Goal: Task Accomplishment & Management: Manage account settings

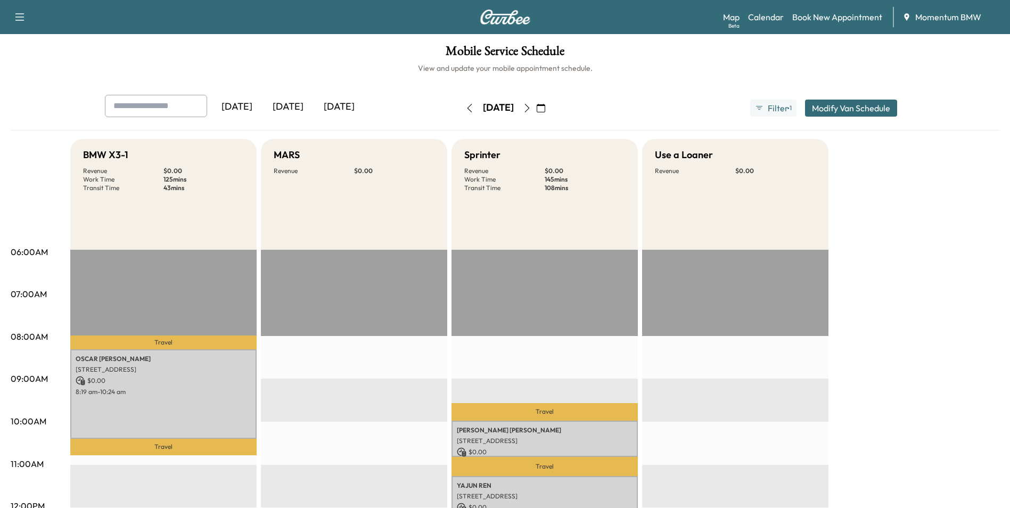
click at [545, 108] on icon "button" at bounding box center [541, 108] width 9 height 9
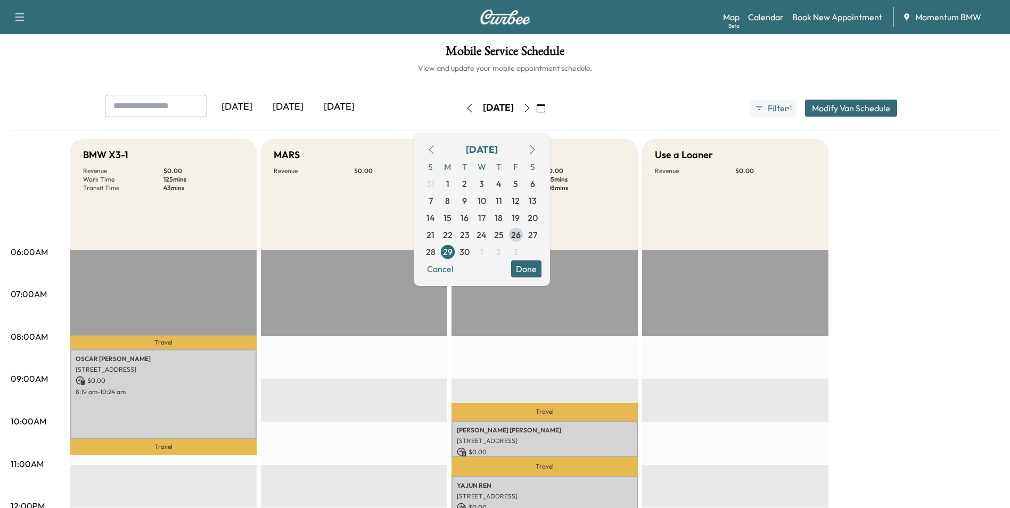
click at [521, 232] on span "26" at bounding box center [516, 234] width 10 height 13
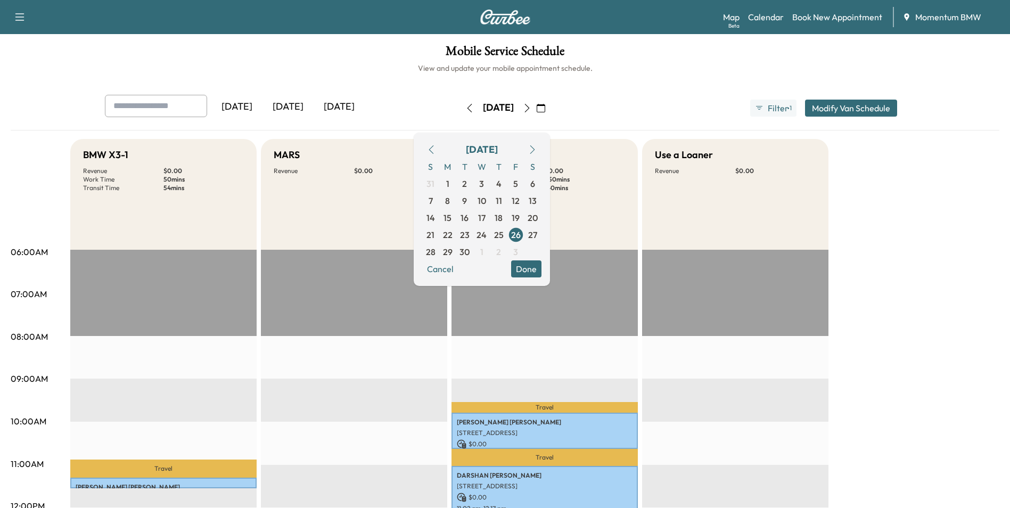
drag, startPoint x: 560, startPoint y: 272, endPoint x: 614, endPoint y: 283, distance: 54.9
click at [541, 272] on button "Done" at bounding box center [526, 268] width 30 height 17
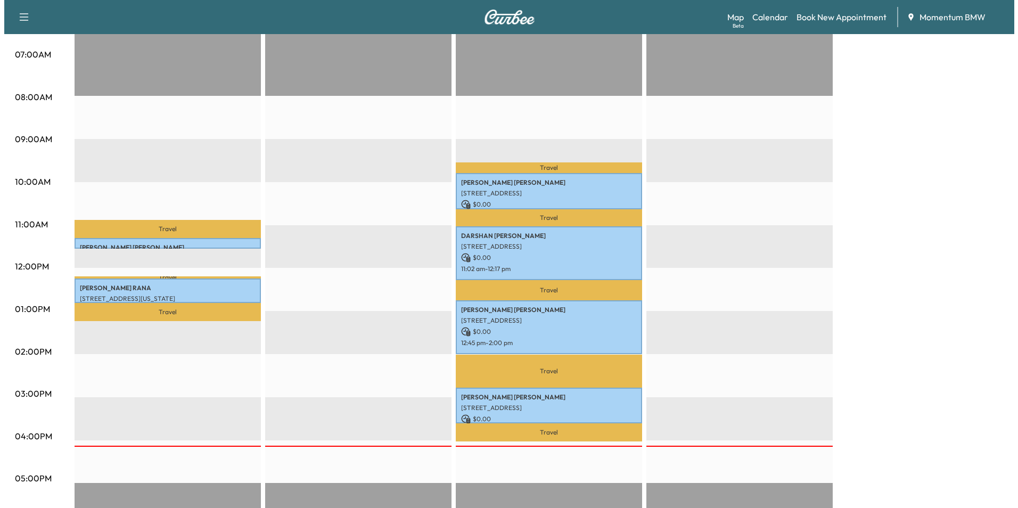
scroll to position [266, 0]
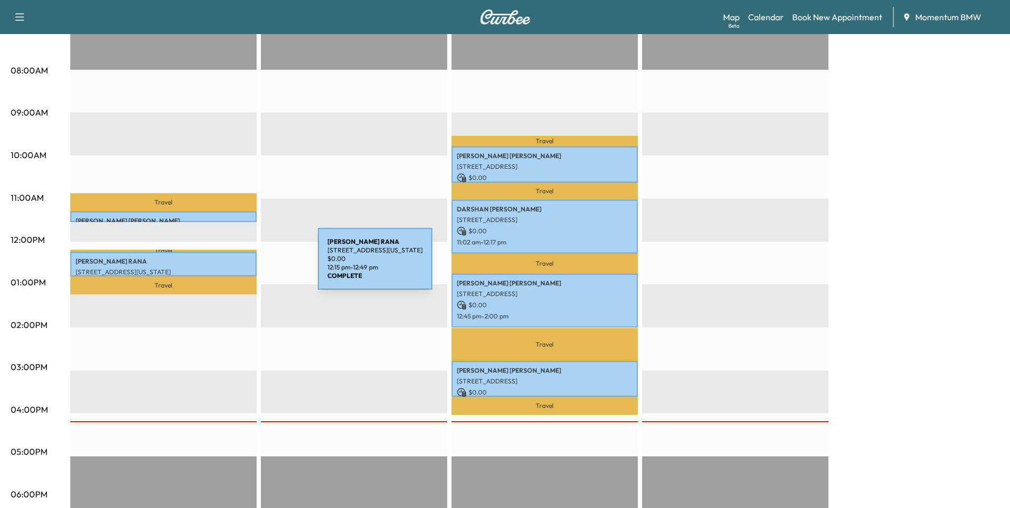
click at [239, 268] on p "[STREET_ADDRESS][US_STATE]" at bounding box center [164, 272] width 176 height 9
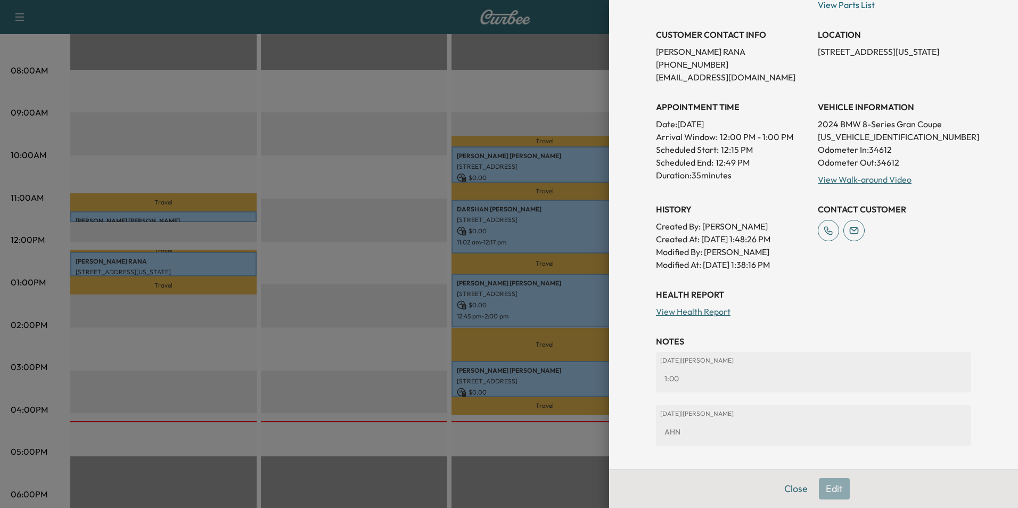
scroll to position [235, 0]
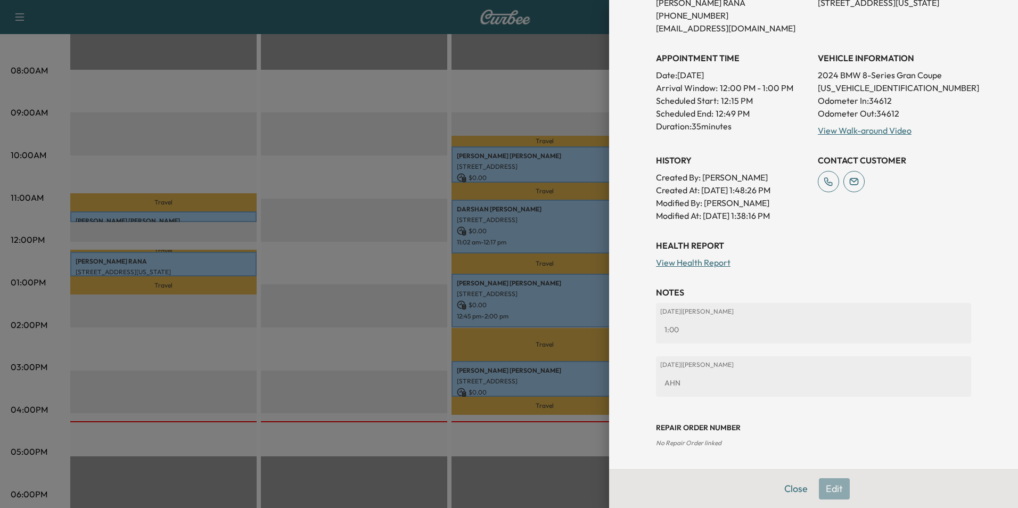
click at [716, 265] on link "View Health Report" at bounding box center [693, 262] width 75 height 11
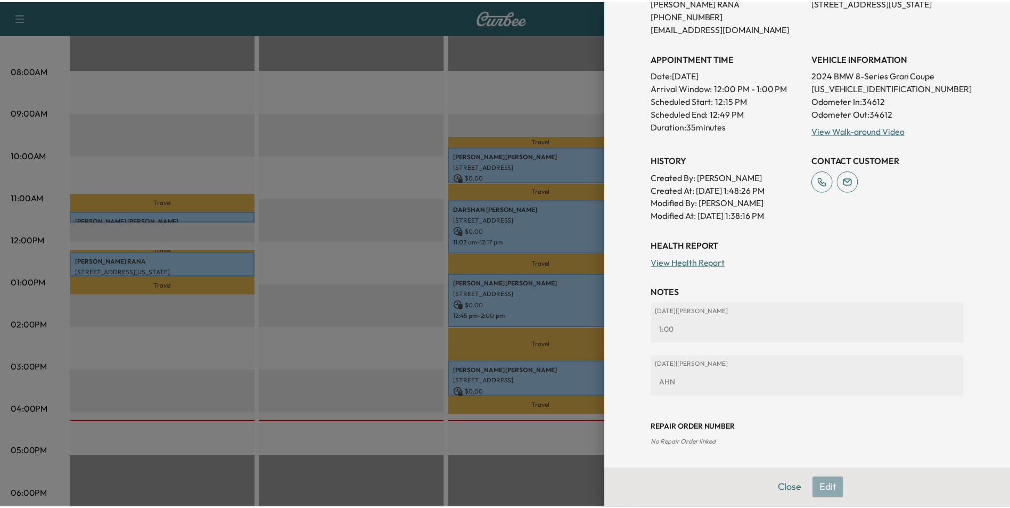
scroll to position [0, 0]
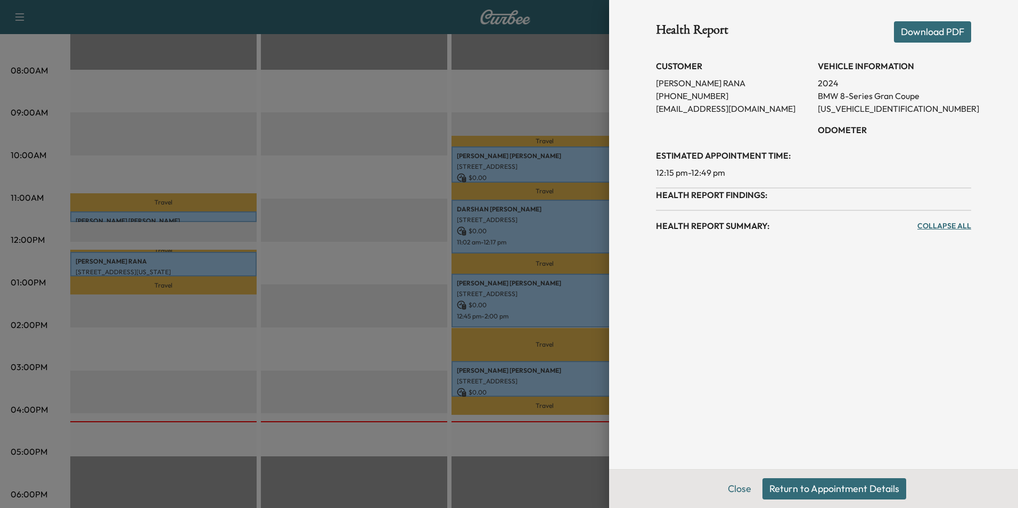
click at [849, 494] on button "Return to Appointment Details" at bounding box center [834, 488] width 144 height 21
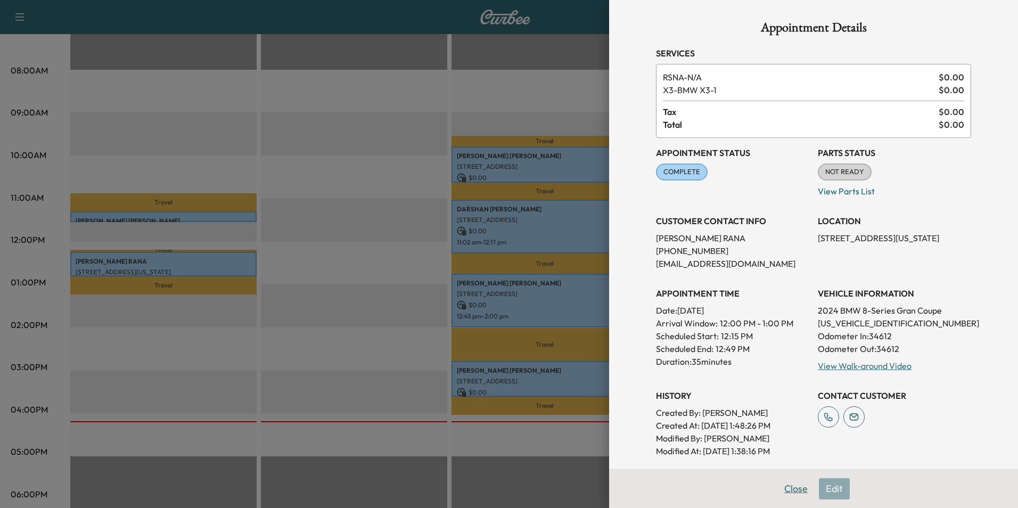
click at [786, 490] on button "Close" at bounding box center [795, 488] width 37 height 21
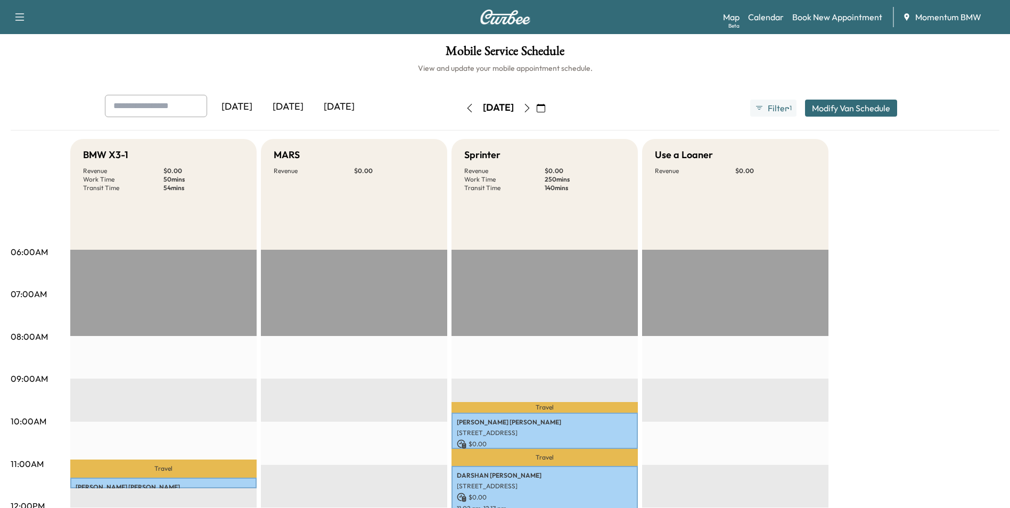
click at [545, 106] on icon "button" at bounding box center [541, 108] width 9 height 9
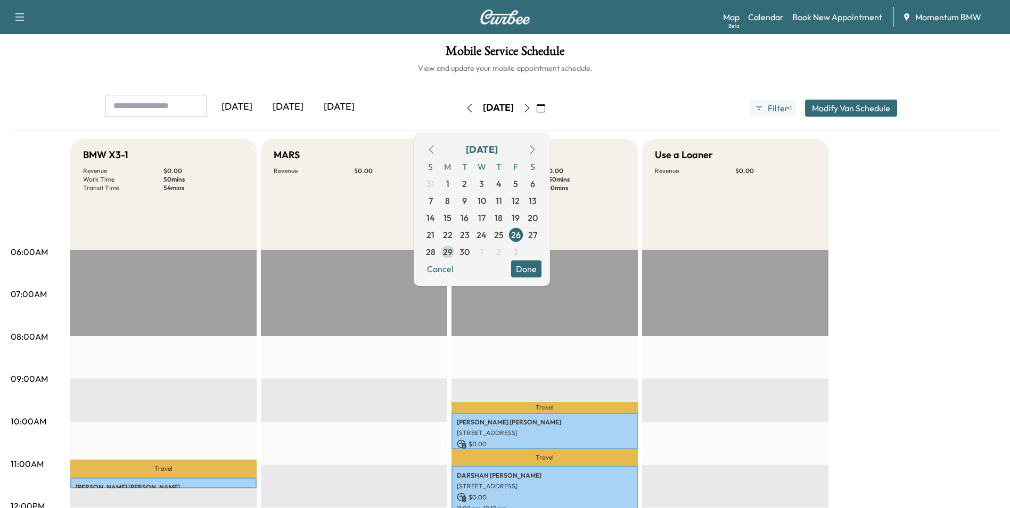
click at [453, 251] on span "29" at bounding box center [448, 251] width 10 height 13
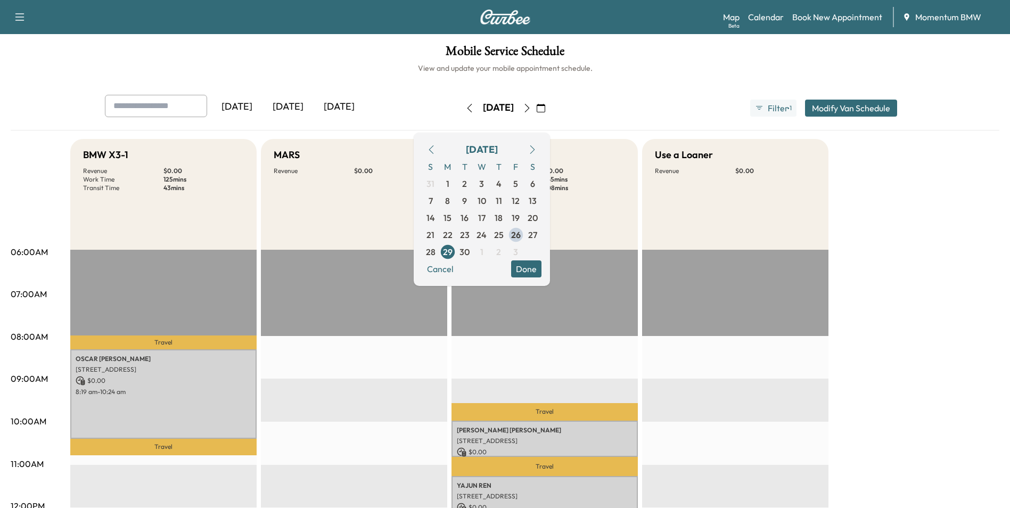
click at [541, 272] on button "Done" at bounding box center [526, 268] width 30 height 17
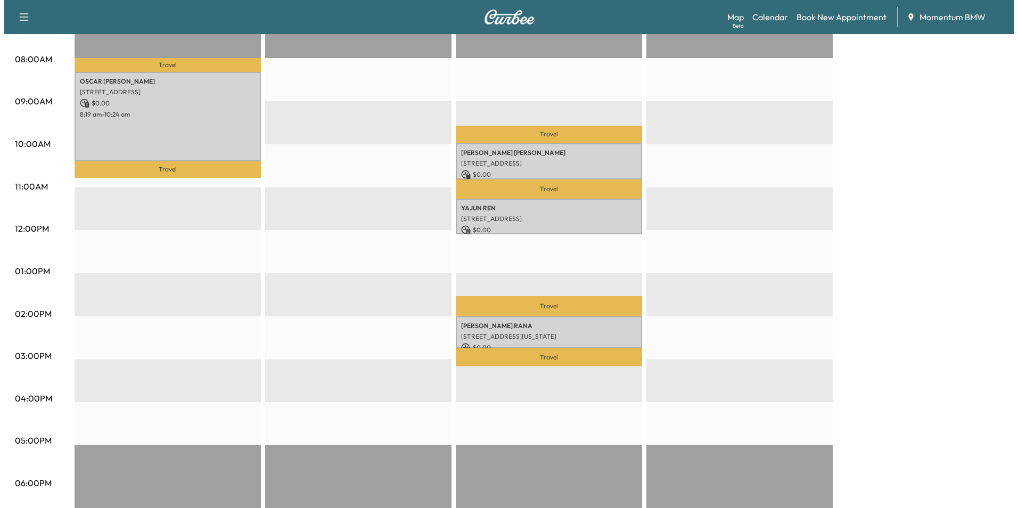
scroll to position [319, 0]
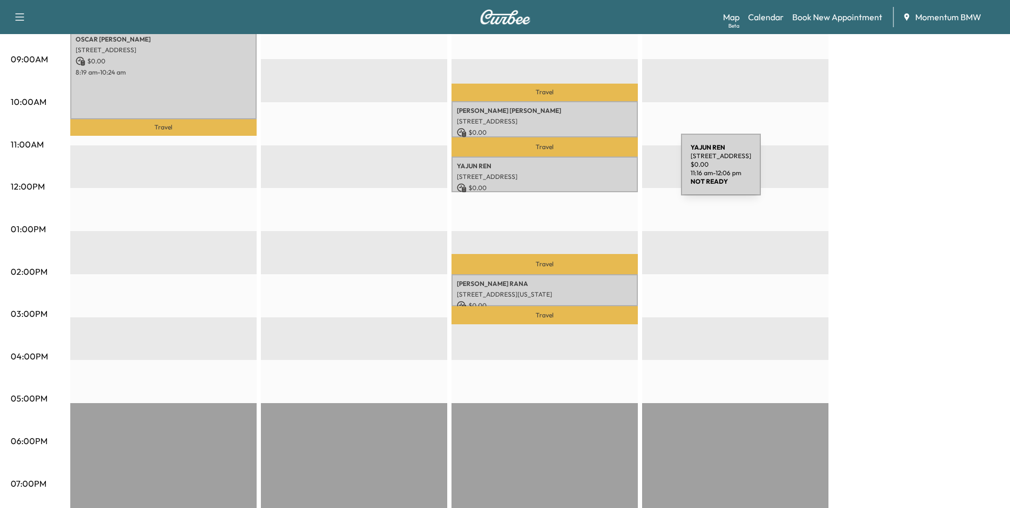
click at [601, 173] on p "[STREET_ADDRESS]" at bounding box center [545, 177] width 176 height 9
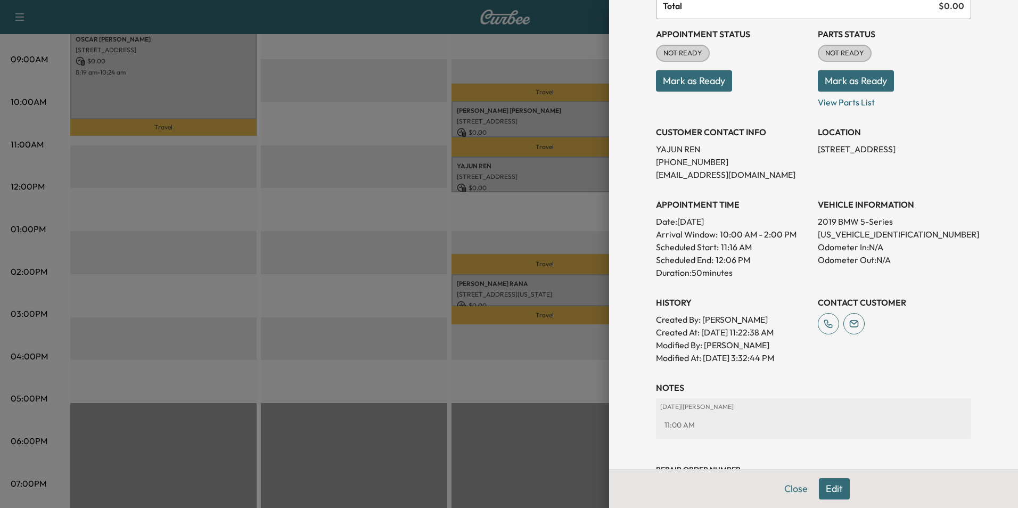
scroll to position [106, 0]
click at [831, 489] on button "Edit" at bounding box center [834, 488] width 31 height 21
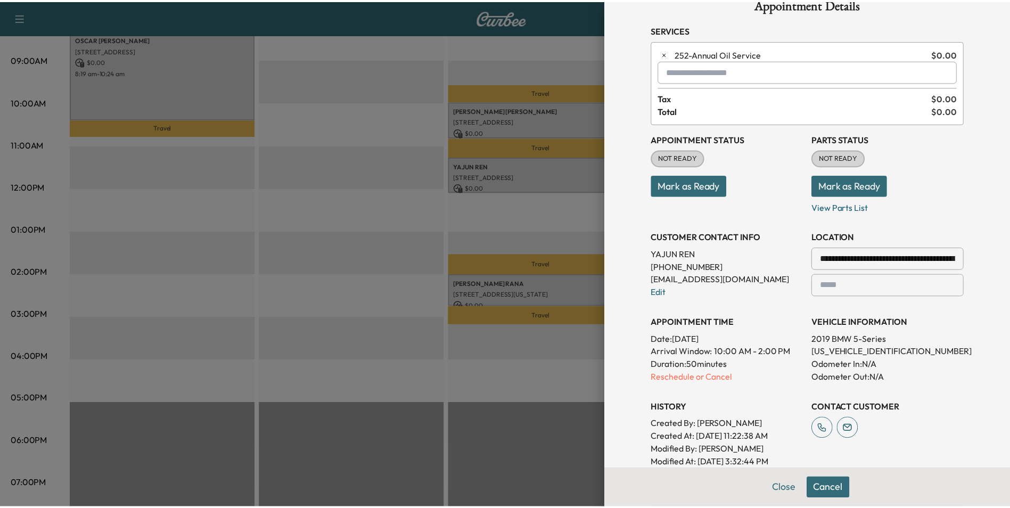
scroll to position [22, 0]
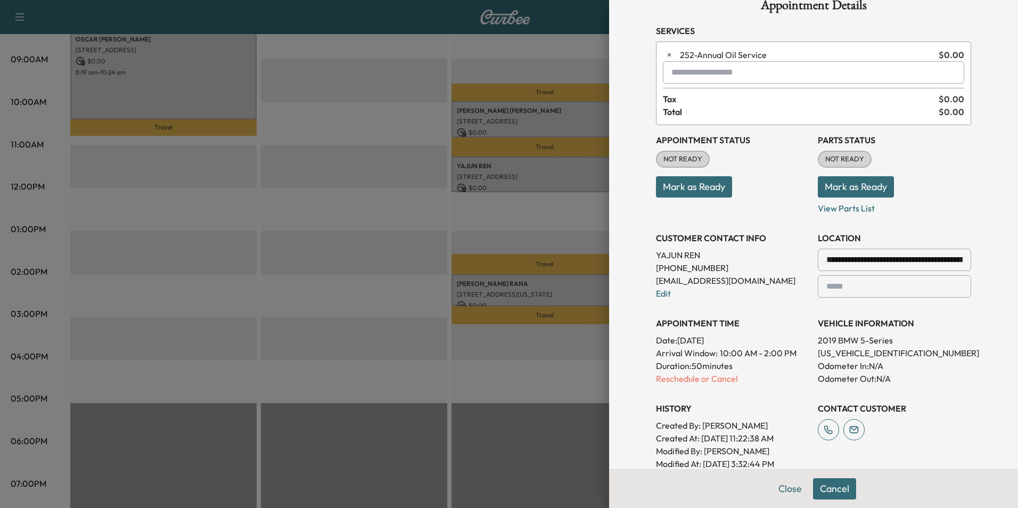
click at [721, 78] on input "text" at bounding box center [813, 72] width 301 height 22
type input "*"
type input "***"
click at [777, 489] on button "Close" at bounding box center [790, 488] width 37 height 21
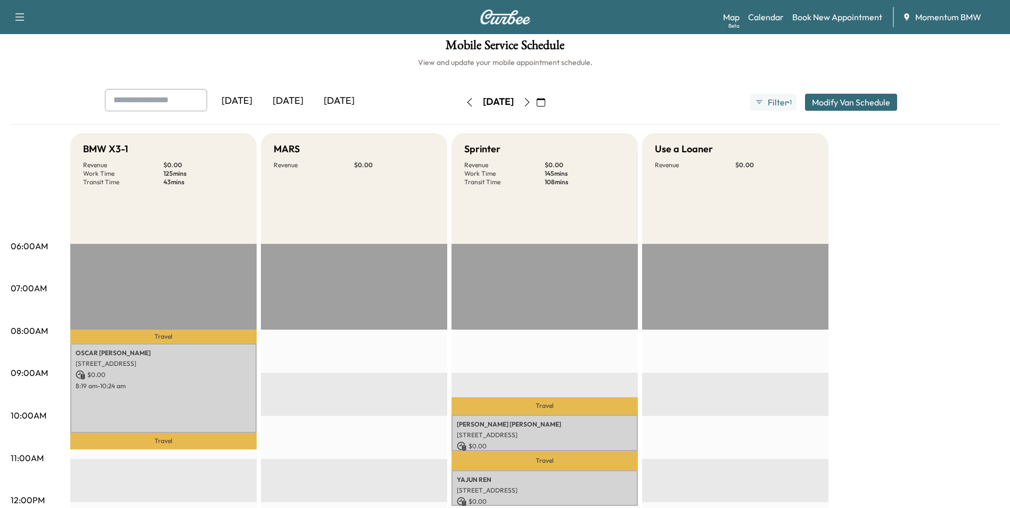
scroll to position [0, 0]
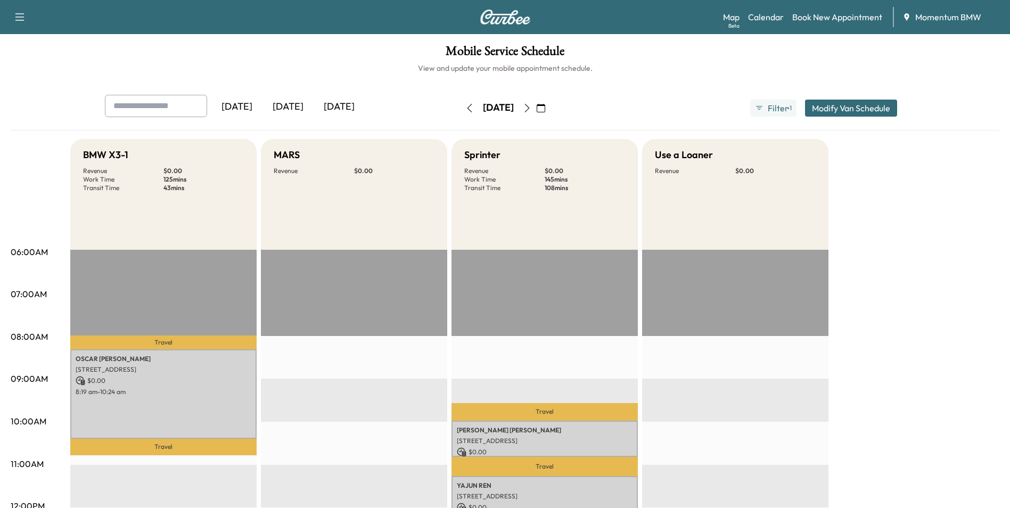
click at [531, 107] on icon "button" at bounding box center [527, 108] width 9 height 9
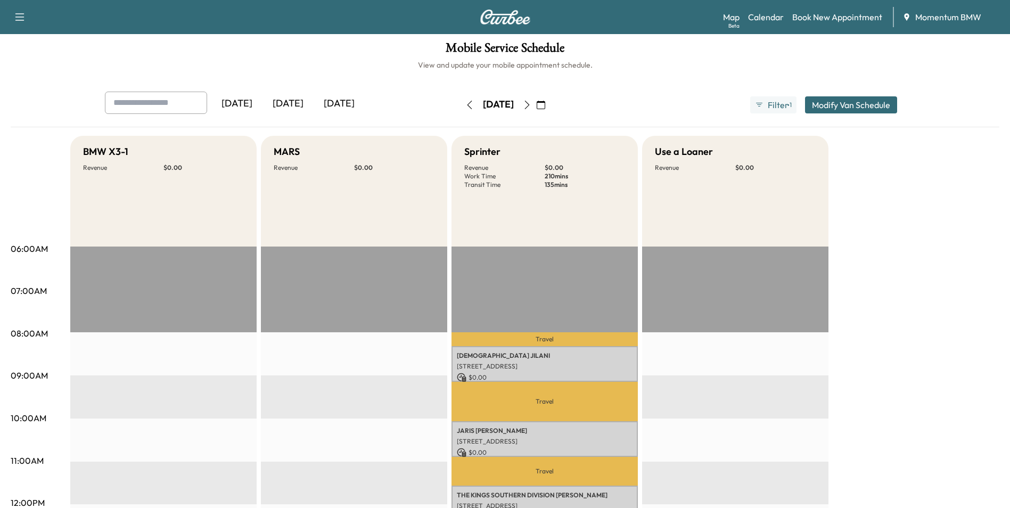
scroll to position [53, 0]
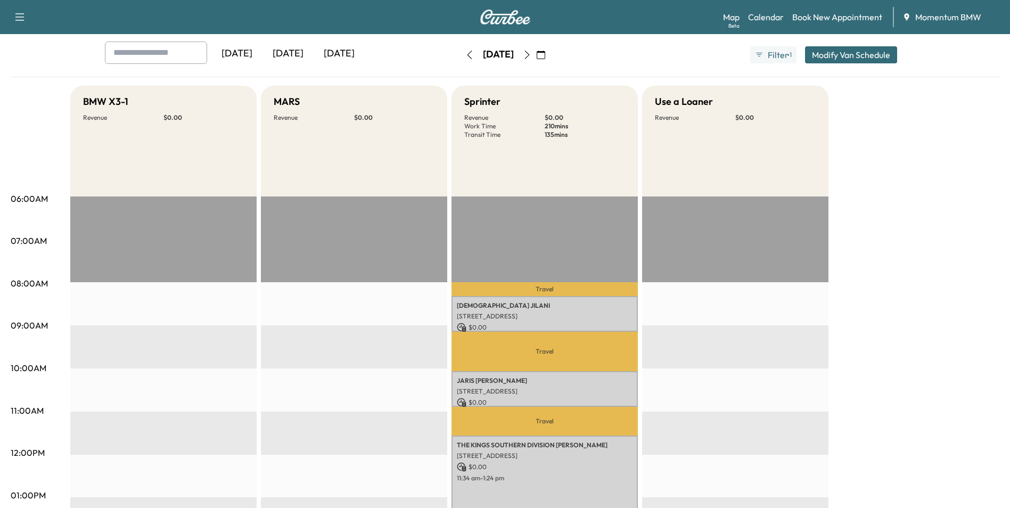
click at [465, 56] on icon "button" at bounding box center [469, 55] width 9 height 9
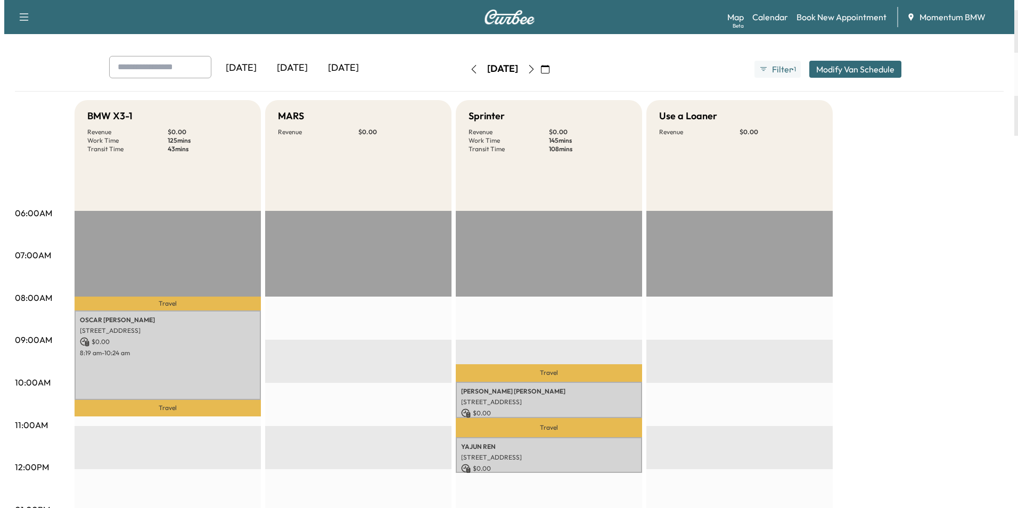
scroll to position [160, 0]
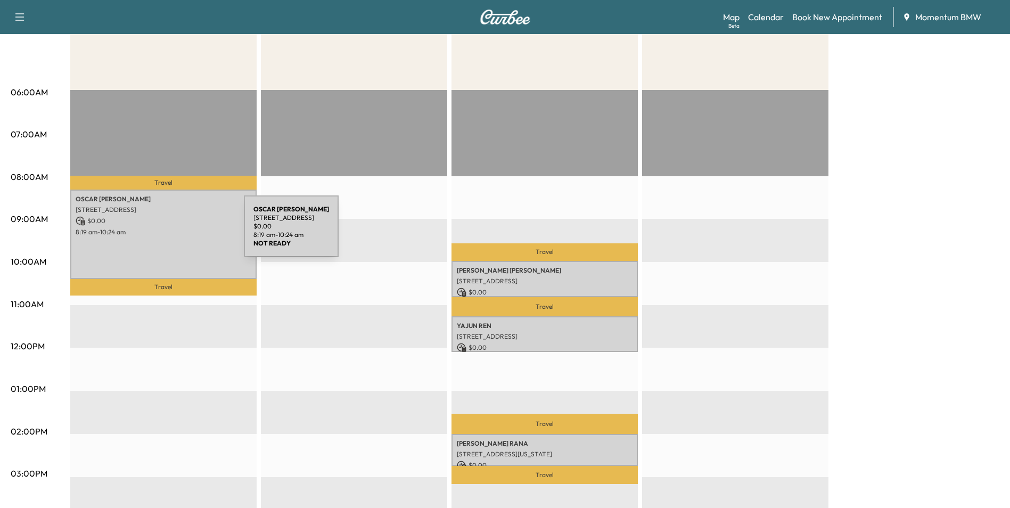
click at [164, 233] on p "8:19 am - 10:24 am" at bounding box center [164, 232] width 176 height 9
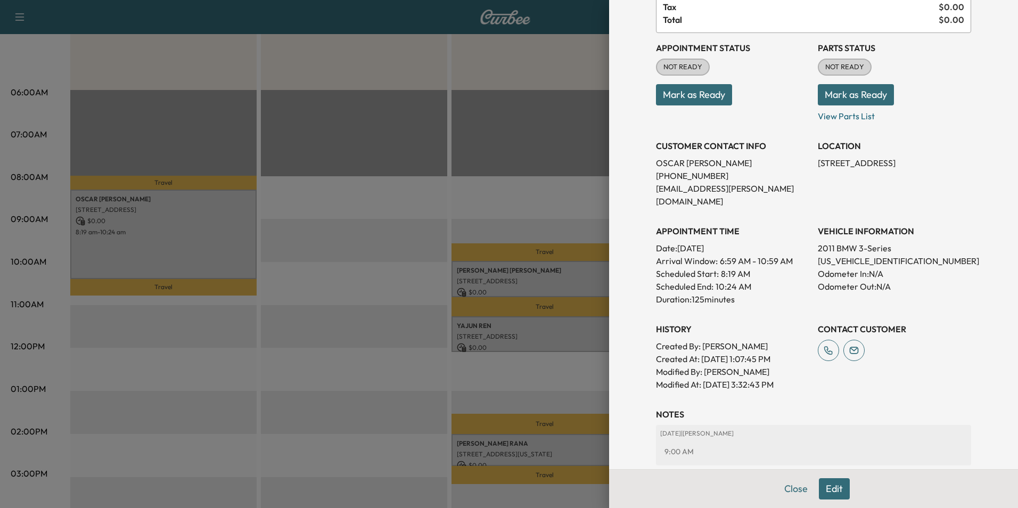
scroll to position [53, 0]
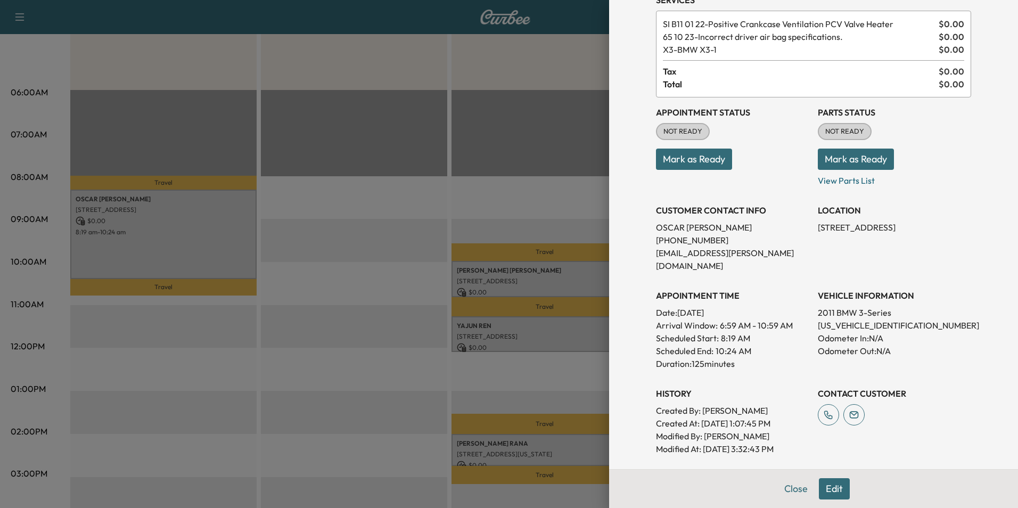
click at [698, 158] on button "Mark as Ready" at bounding box center [694, 159] width 76 height 21
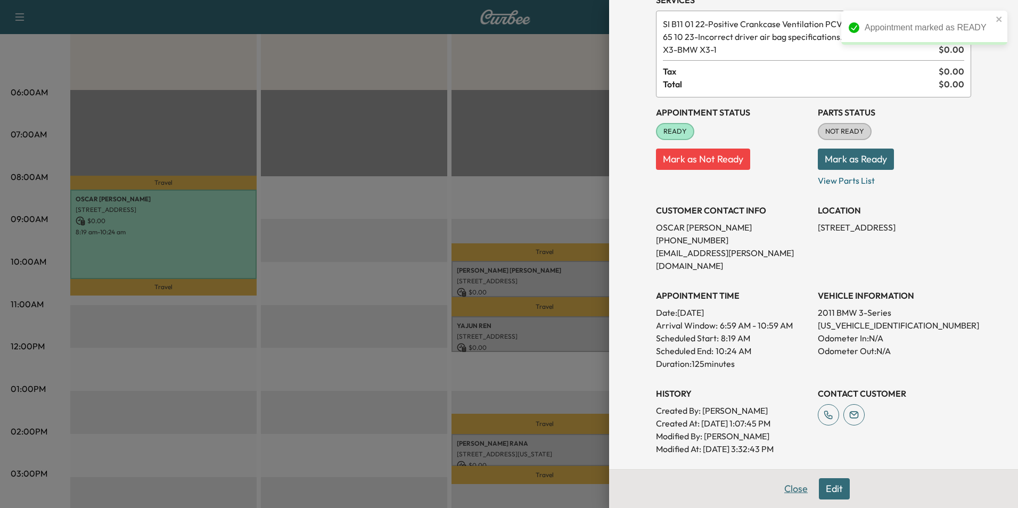
click at [789, 490] on button "Close" at bounding box center [795, 488] width 37 height 21
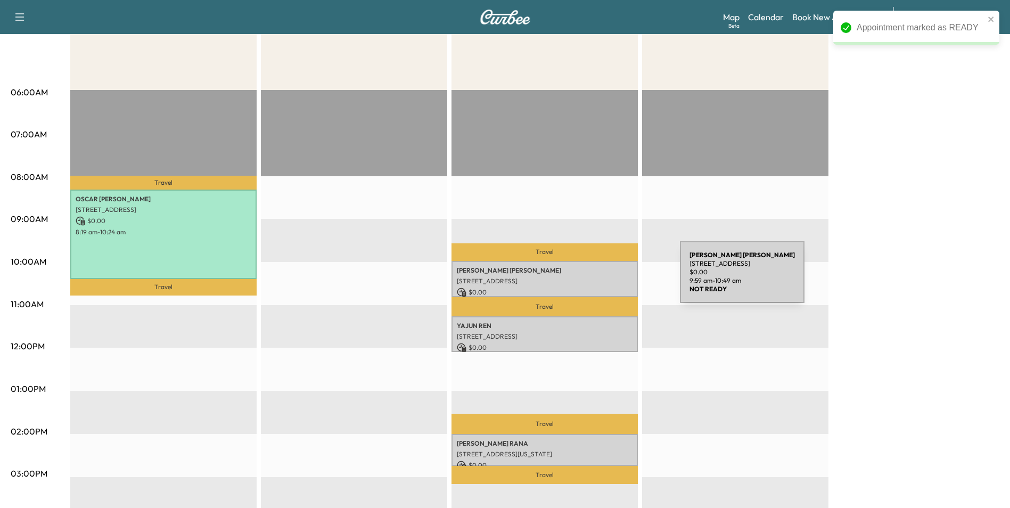
click at [600, 278] on p "[STREET_ADDRESS]" at bounding box center [545, 281] width 176 height 9
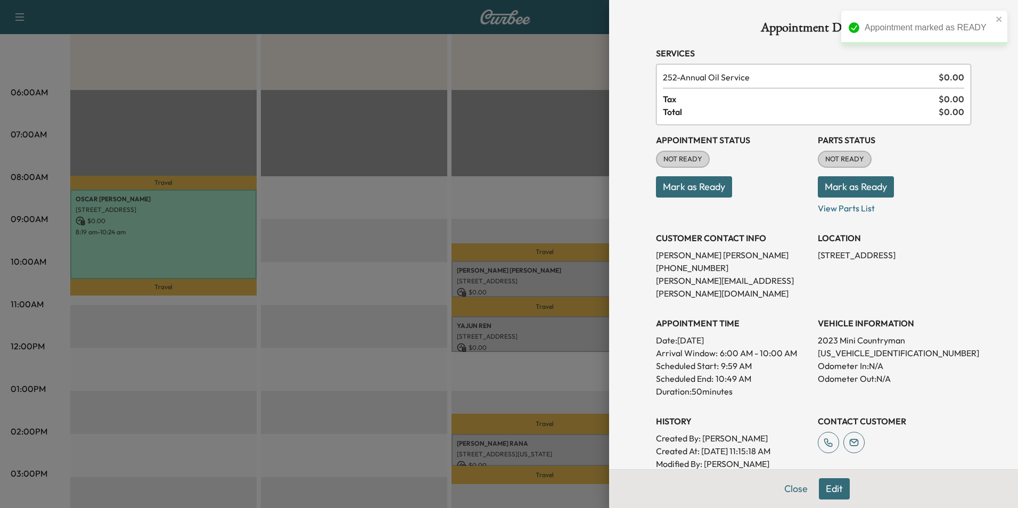
click at [706, 189] on button "Mark as Ready" at bounding box center [694, 186] width 76 height 21
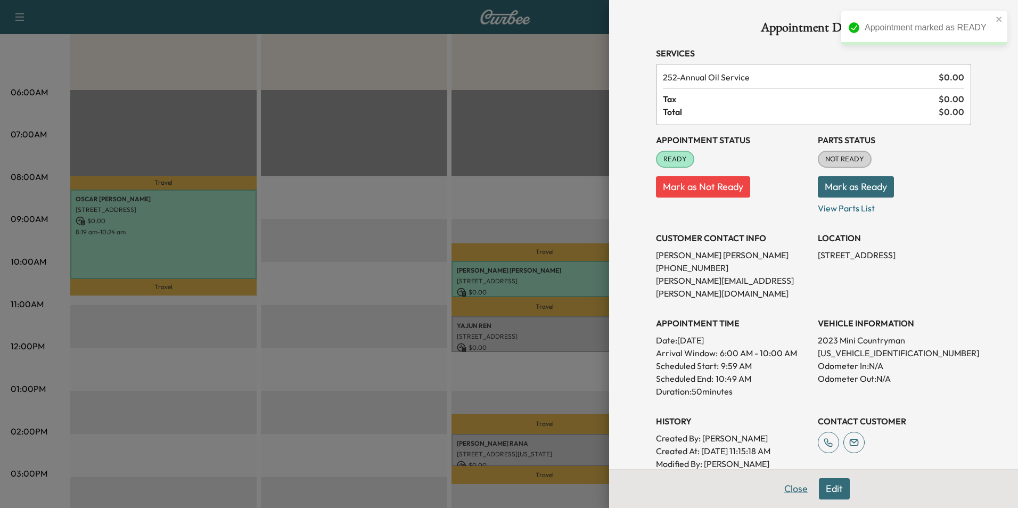
click at [788, 489] on button "Close" at bounding box center [795, 488] width 37 height 21
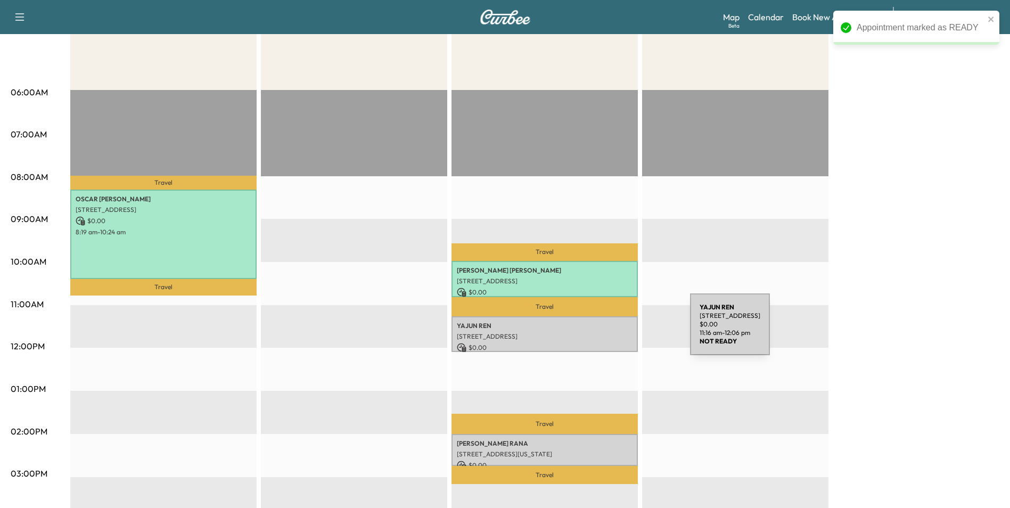
click at [610, 332] on p "[STREET_ADDRESS]" at bounding box center [545, 336] width 176 height 9
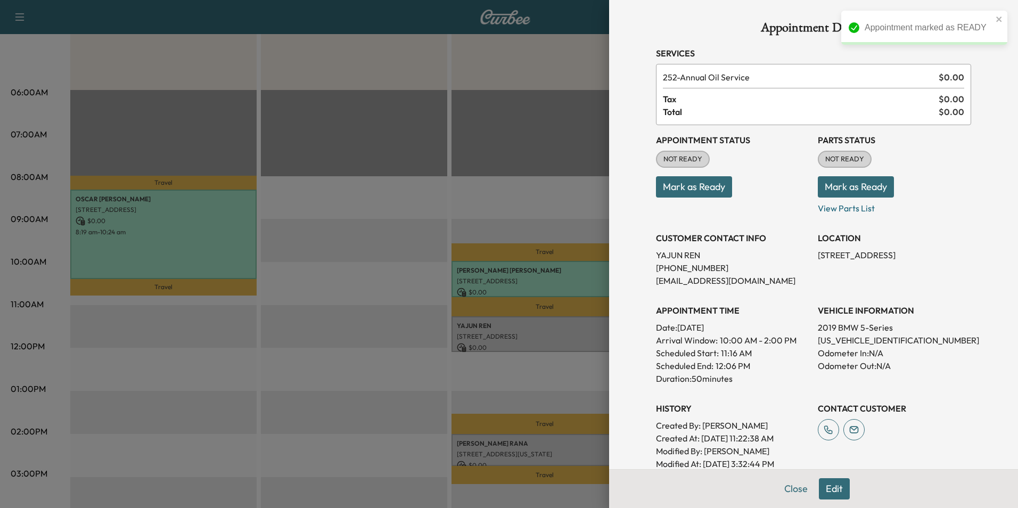
click at [701, 189] on button "Mark as Ready" at bounding box center [694, 186] width 76 height 21
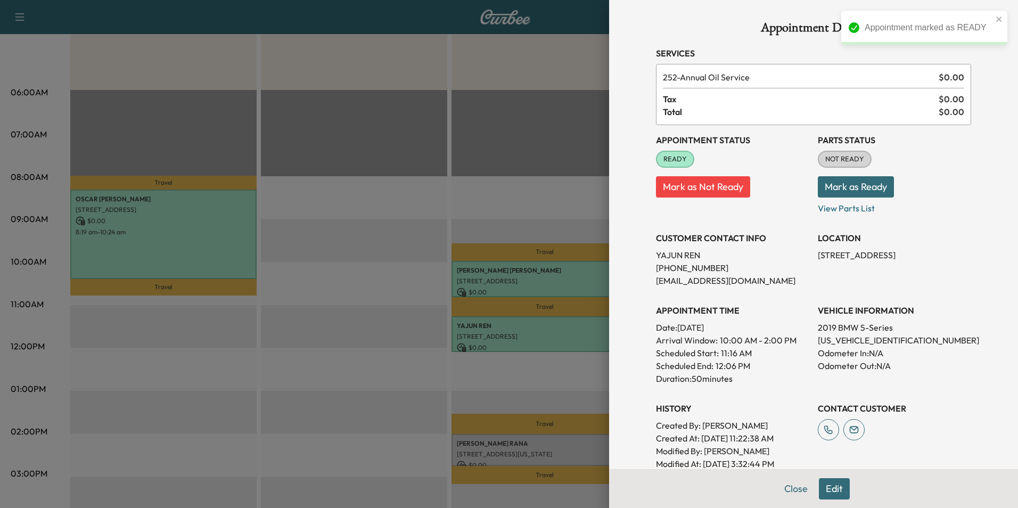
click at [789, 485] on button "Close" at bounding box center [795, 488] width 37 height 21
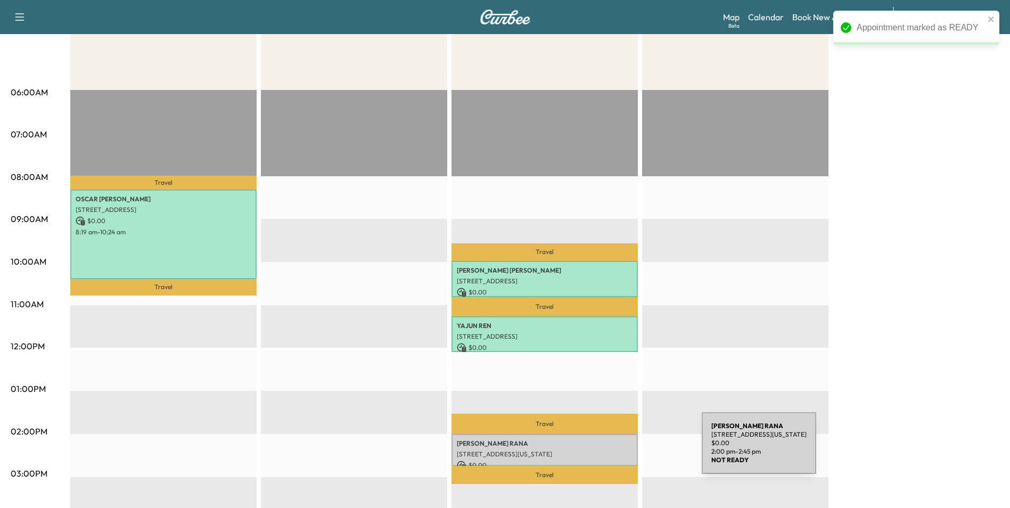
click at [622, 450] on p "[STREET_ADDRESS][US_STATE]" at bounding box center [545, 454] width 176 height 9
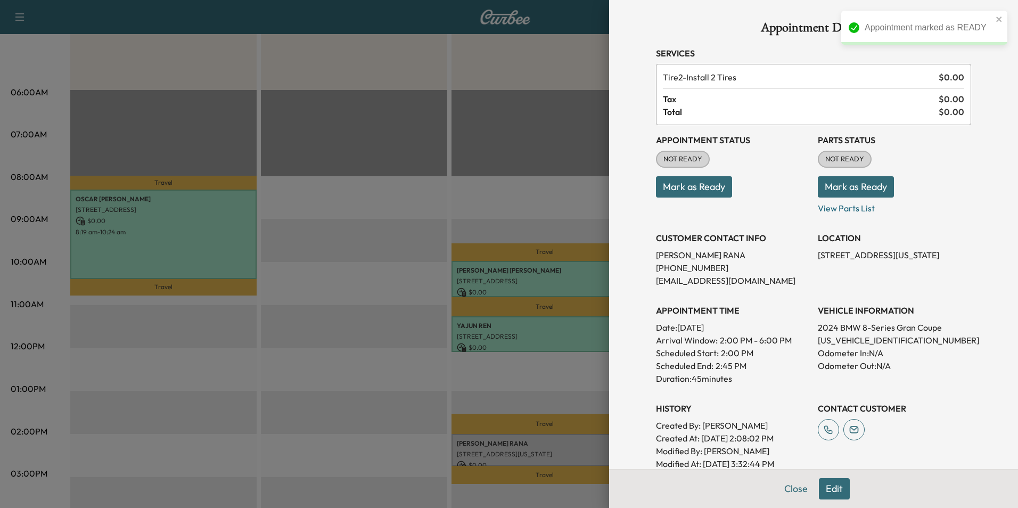
click at [685, 184] on button "Mark as Ready" at bounding box center [694, 186] width 76 height 21
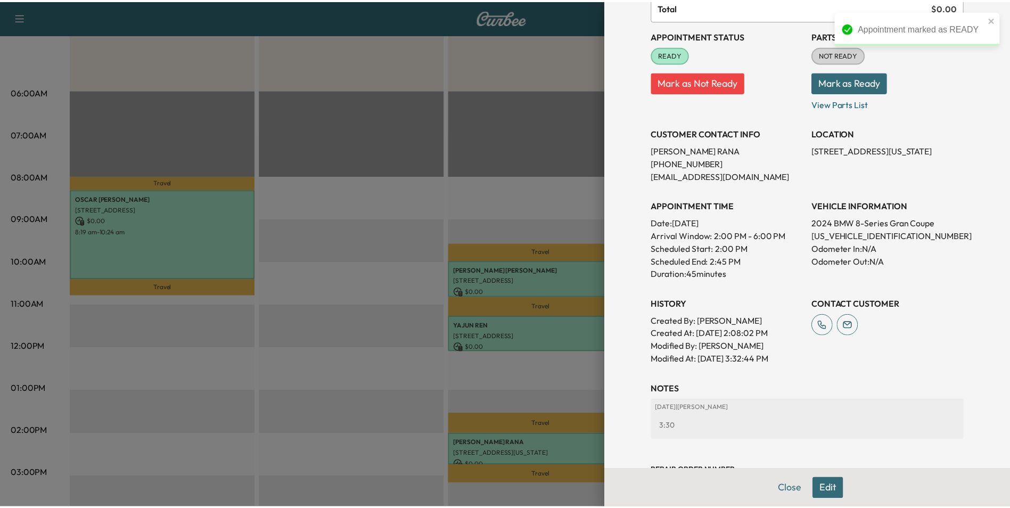
scroll to position [106, 0]
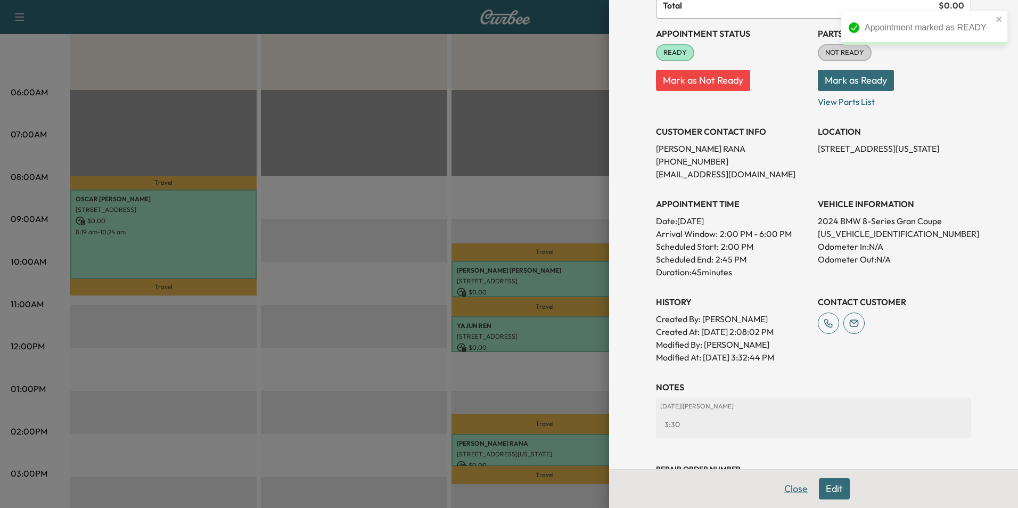
click at [787, 485] on button "Close" at bounding box center [795, 488] width 37 height 21
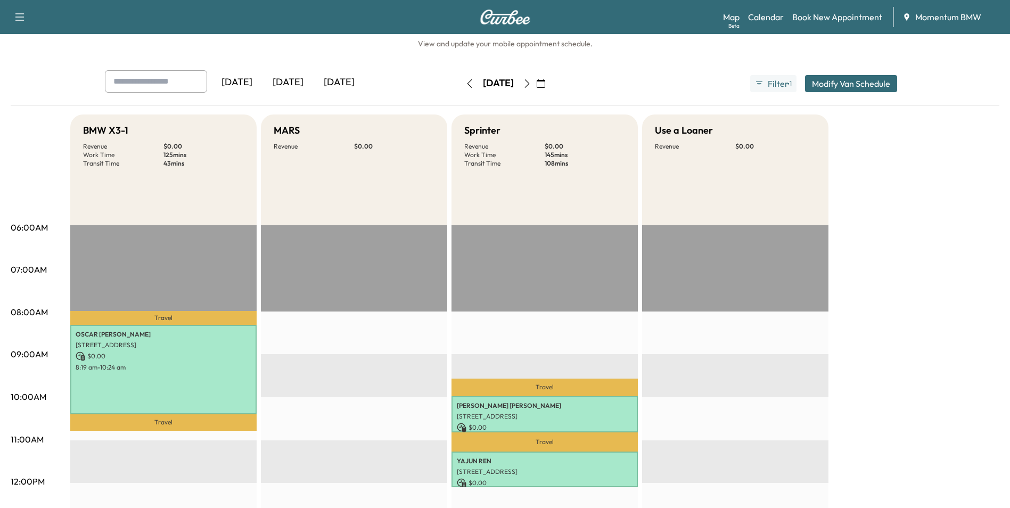
scroll to position [0, 0]
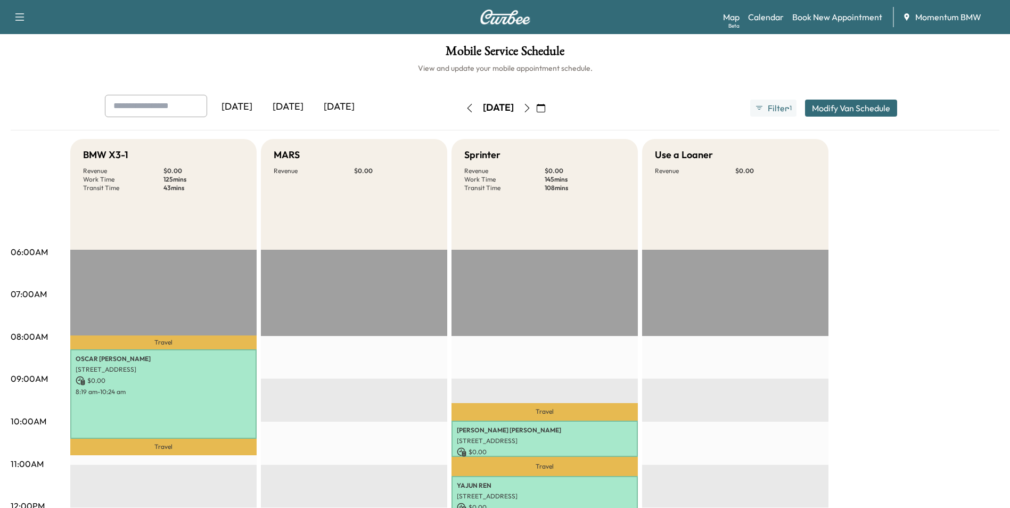
click at [545, 110] on icon "button" at bounding box center [541, 108] width 9 height 9
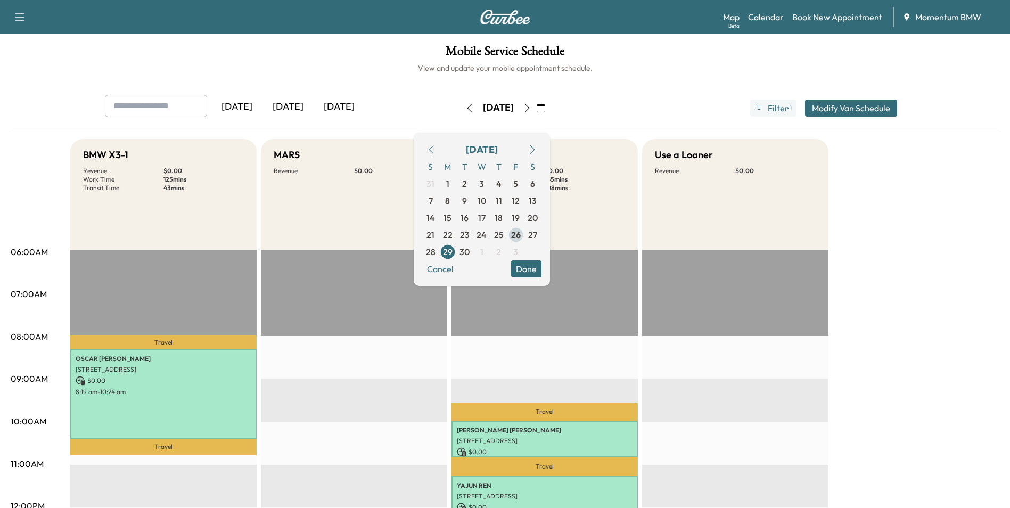
click at [521, 234] on span "26" at bounding box center [516, 234] width 10 height 13
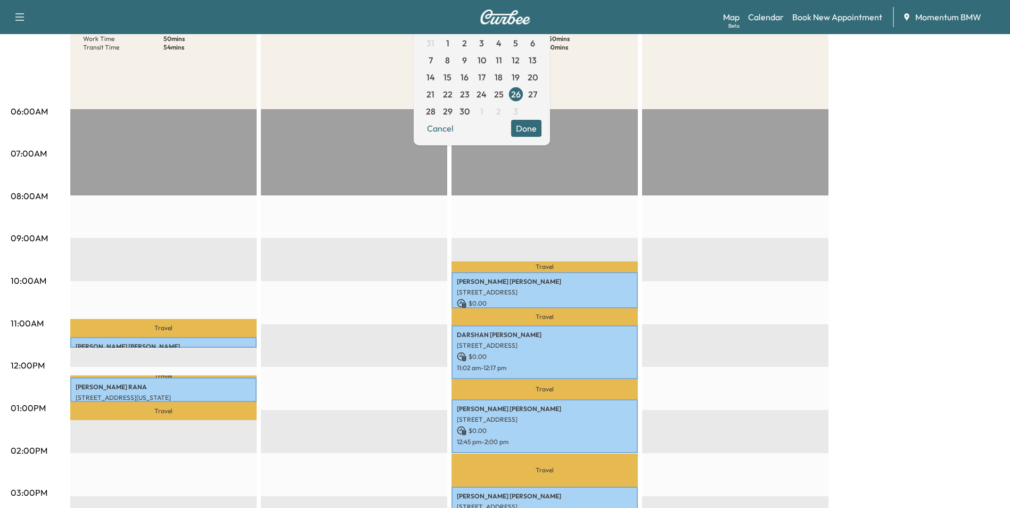
scroll to position [160, 0]
